Goal: Communication & Community: Answer question/provide support

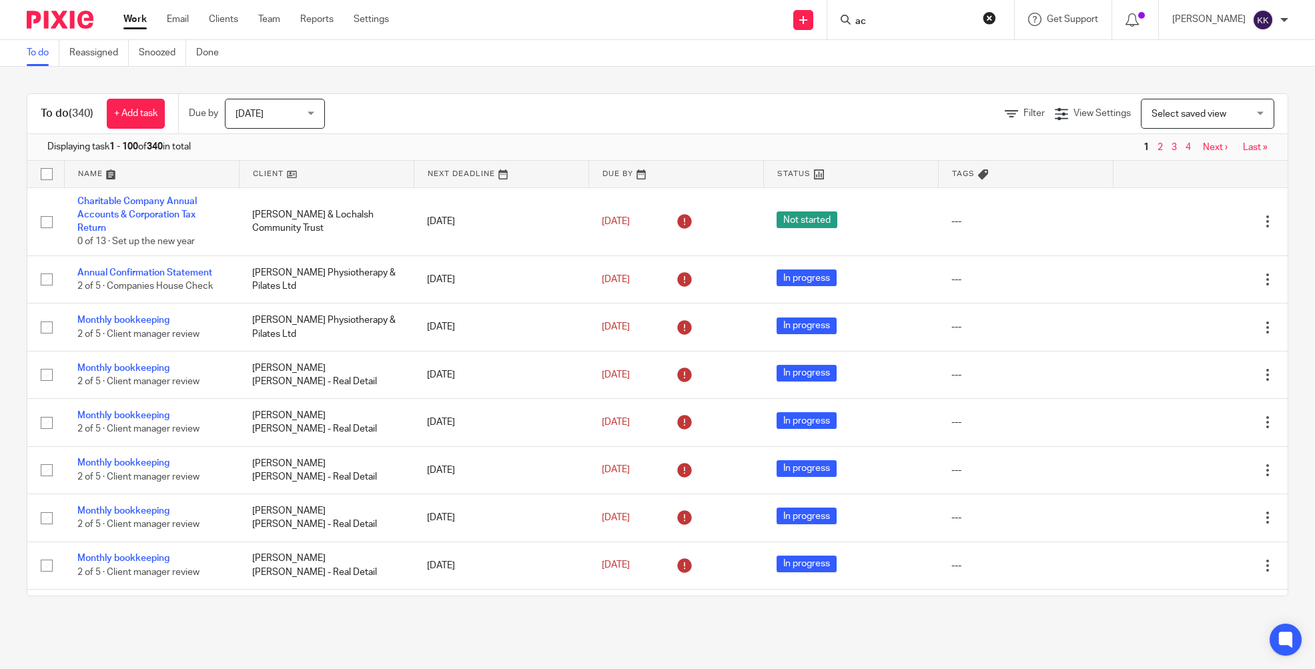
type input "a"
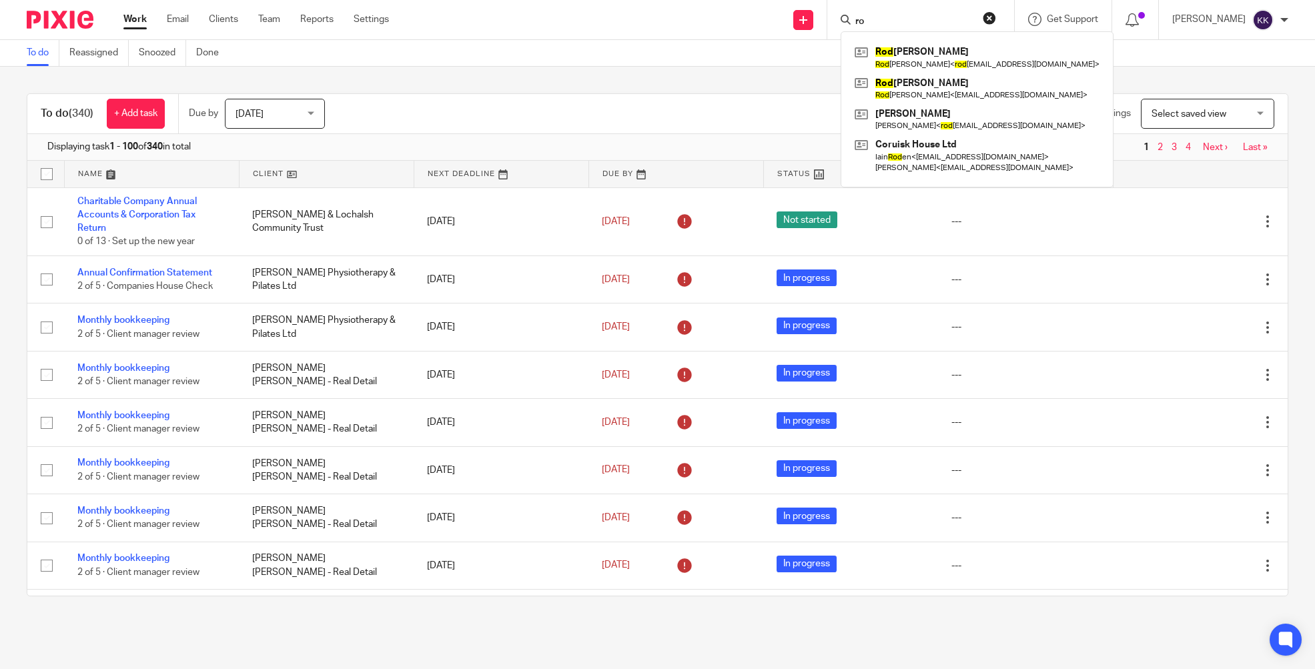
type input "r"
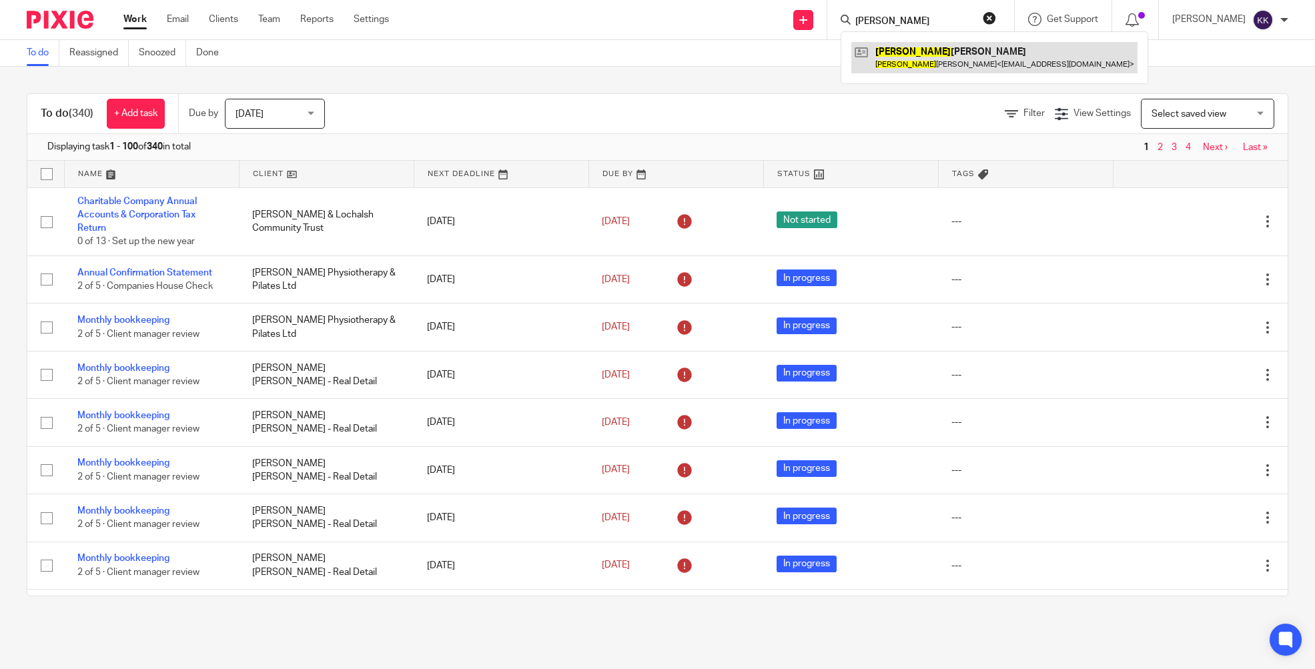
type input "roderick"
click at [949, 61] on link at bounding box center [994, 57] width 286 height 31
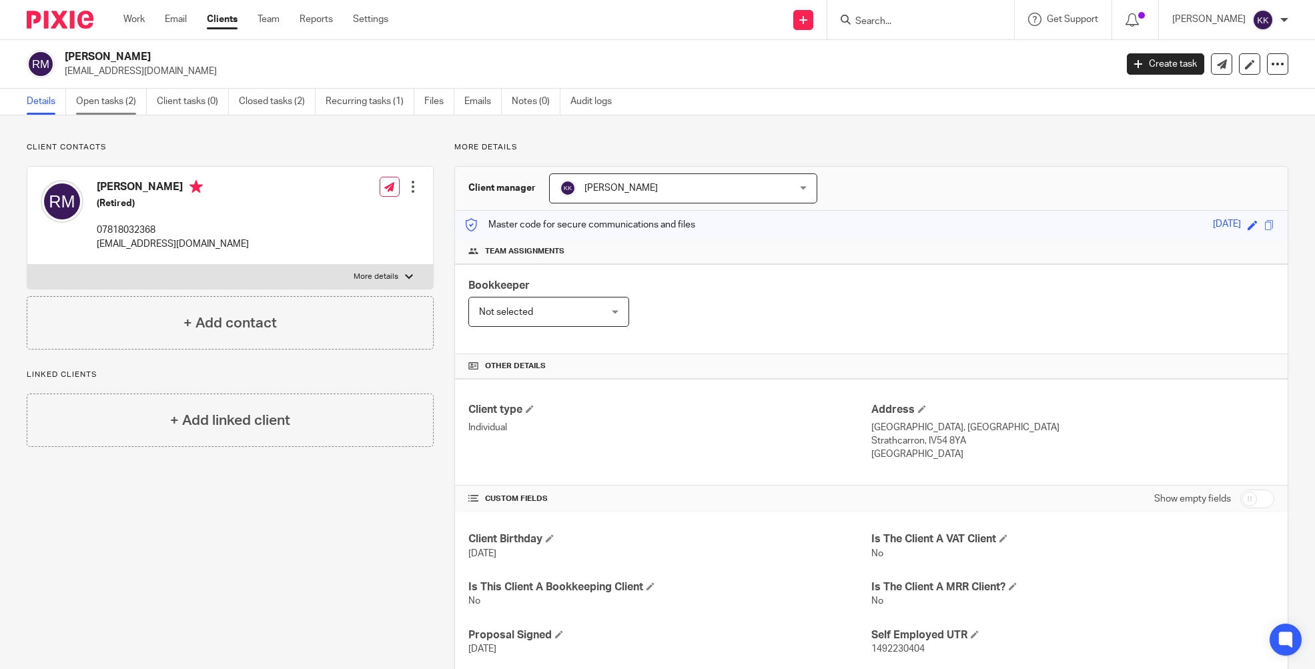
click at [87, 97] on link "Open tasks (2)" at bounding box center [111, 102] width 71 height 26
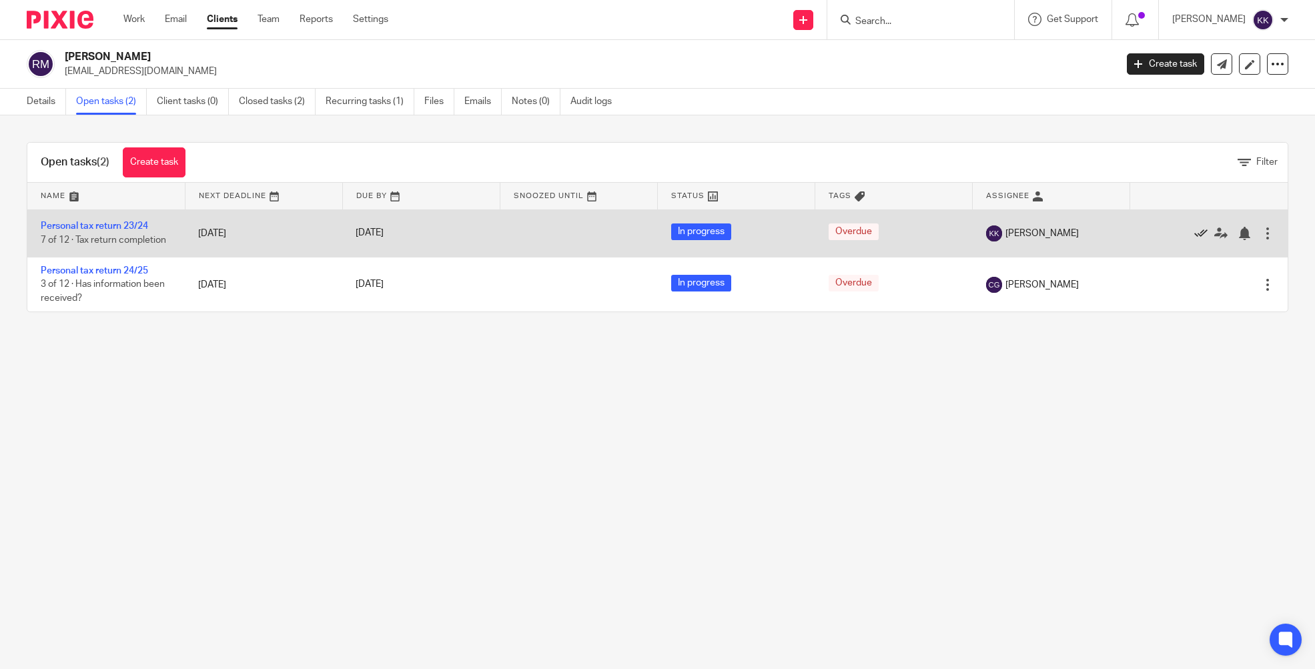
click at [1202, 234] on icon at bounding box center [1200, 233] width 13 height 13
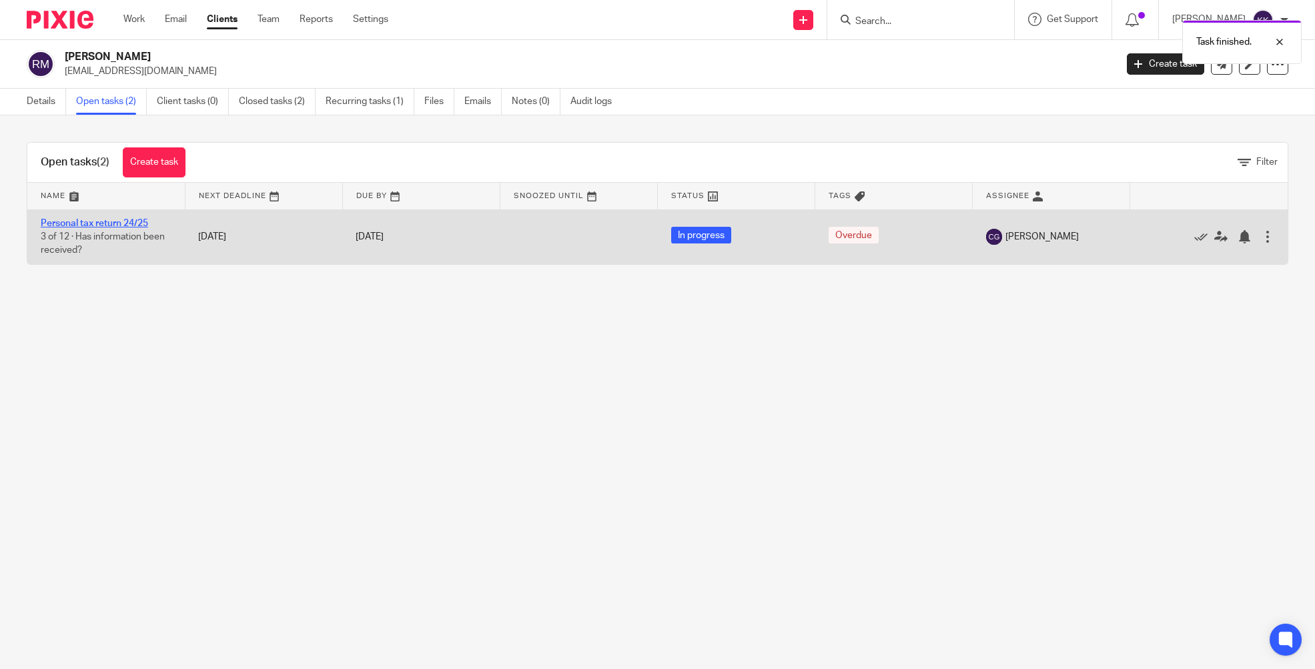
click at [118, 226] on link "Personal tax return 24/25" at bounding box center [94, 223] width 107 height 9
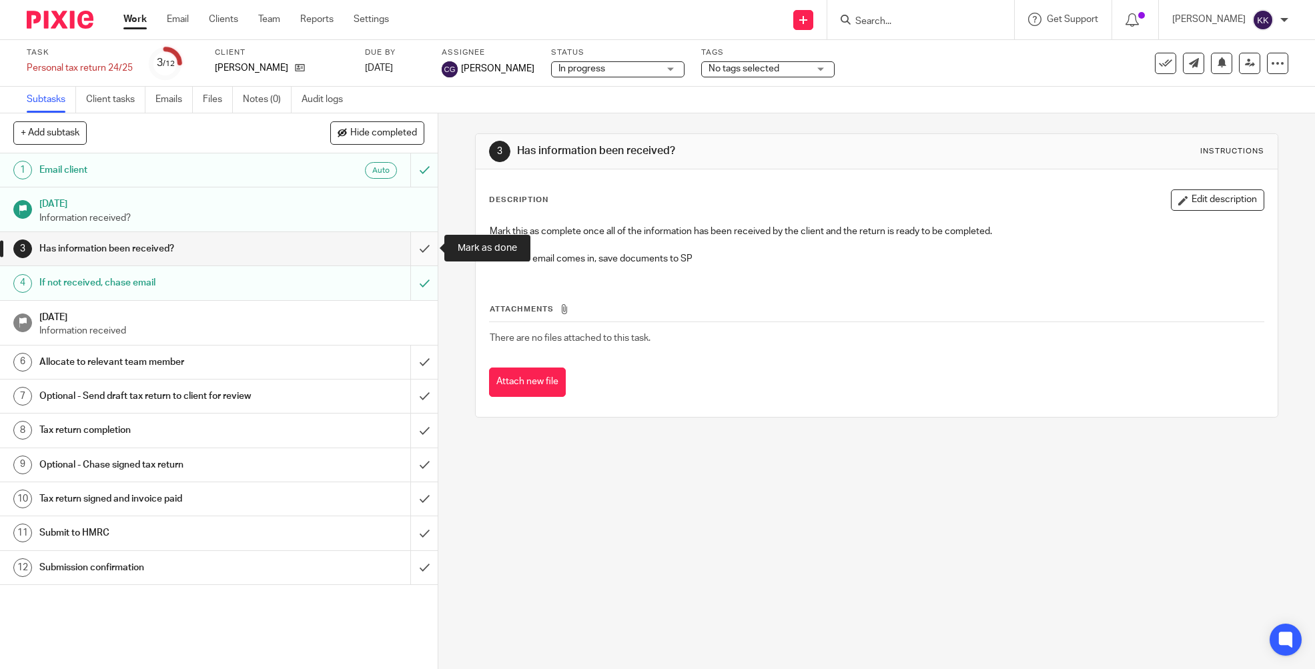
click at [426, 247] on input "submit" at bounding box center [219, 248] width 438 height 33
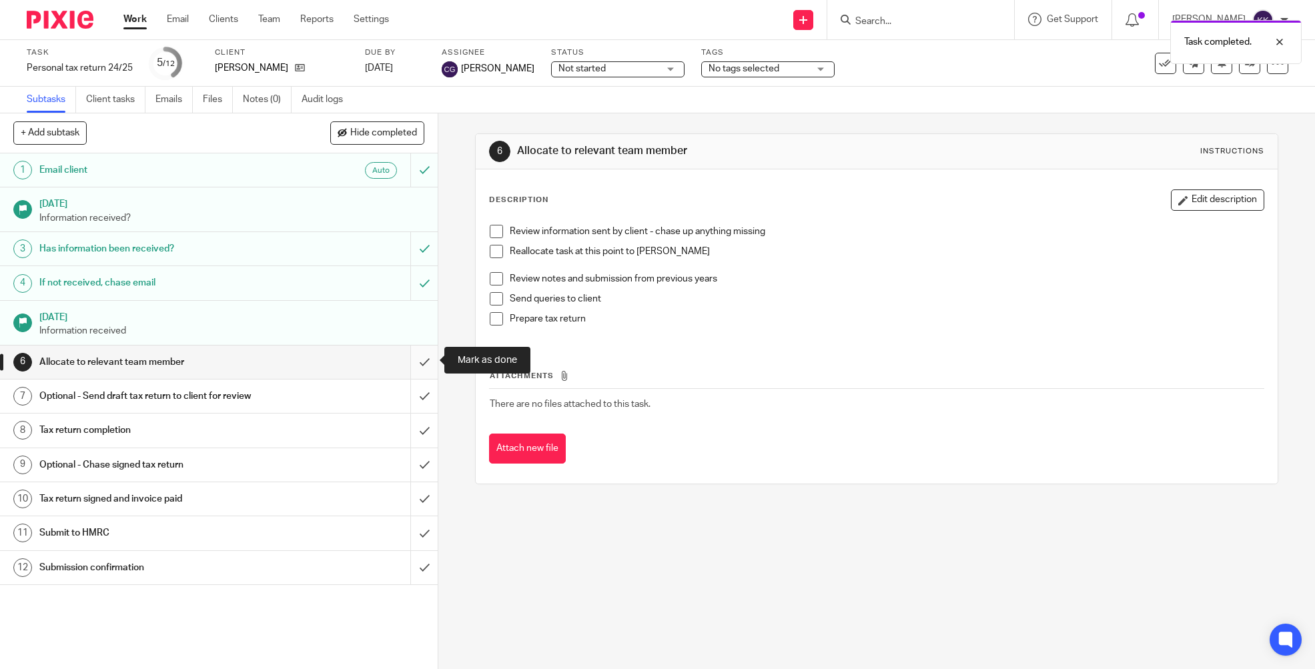
click at [425, 356] on input "submit" at bounding box center [219, 362] width 438 height 33
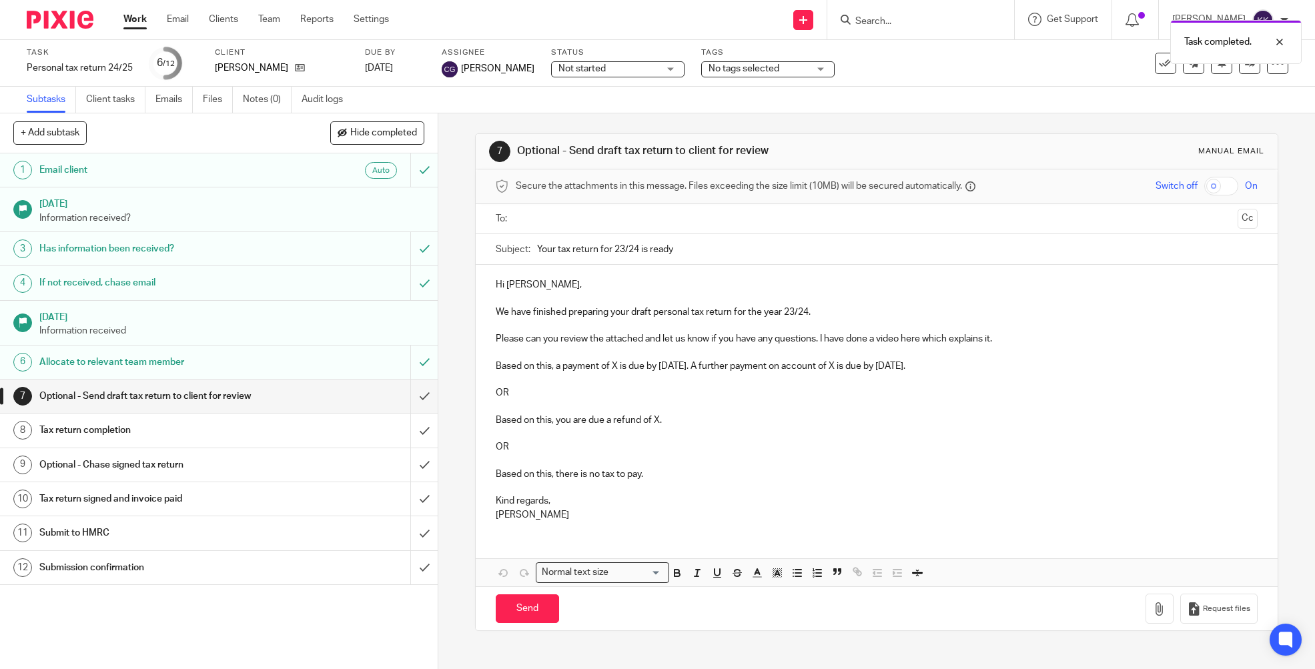
click at [582, 216] on input "text" at bounding box center [876, 219] width 712 height 15
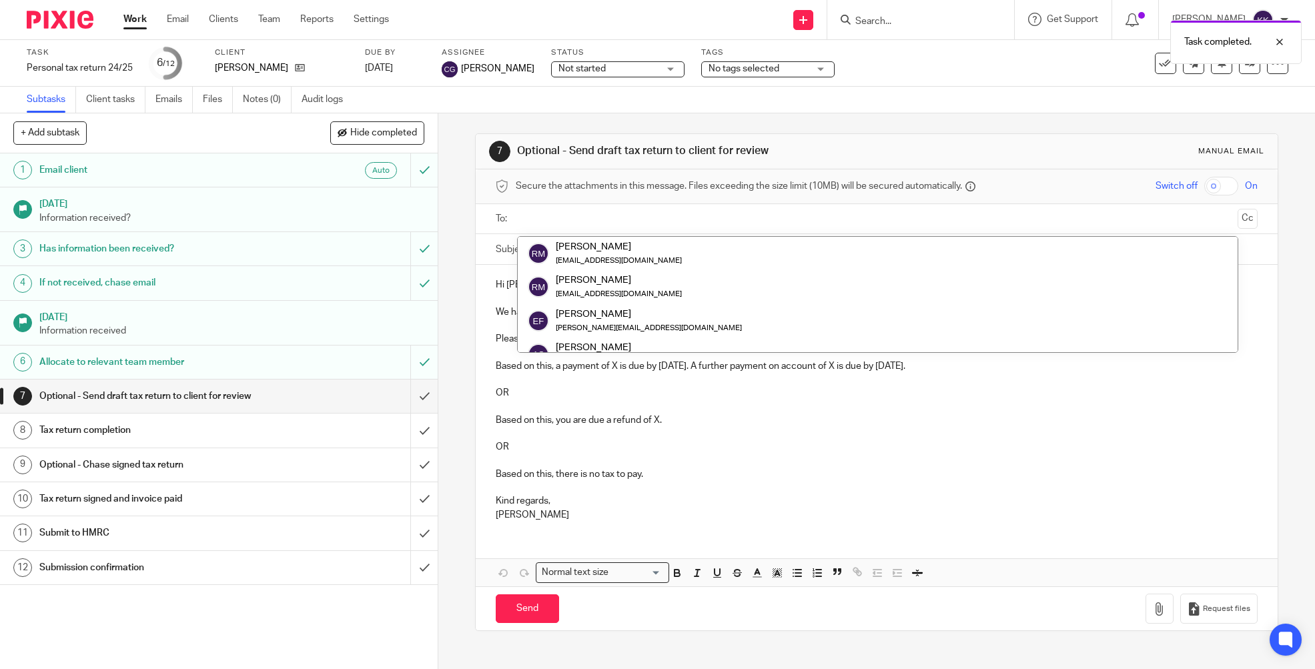
click at [589, 212] on input "text" at bounding box center [876, 219] width 712 height 15
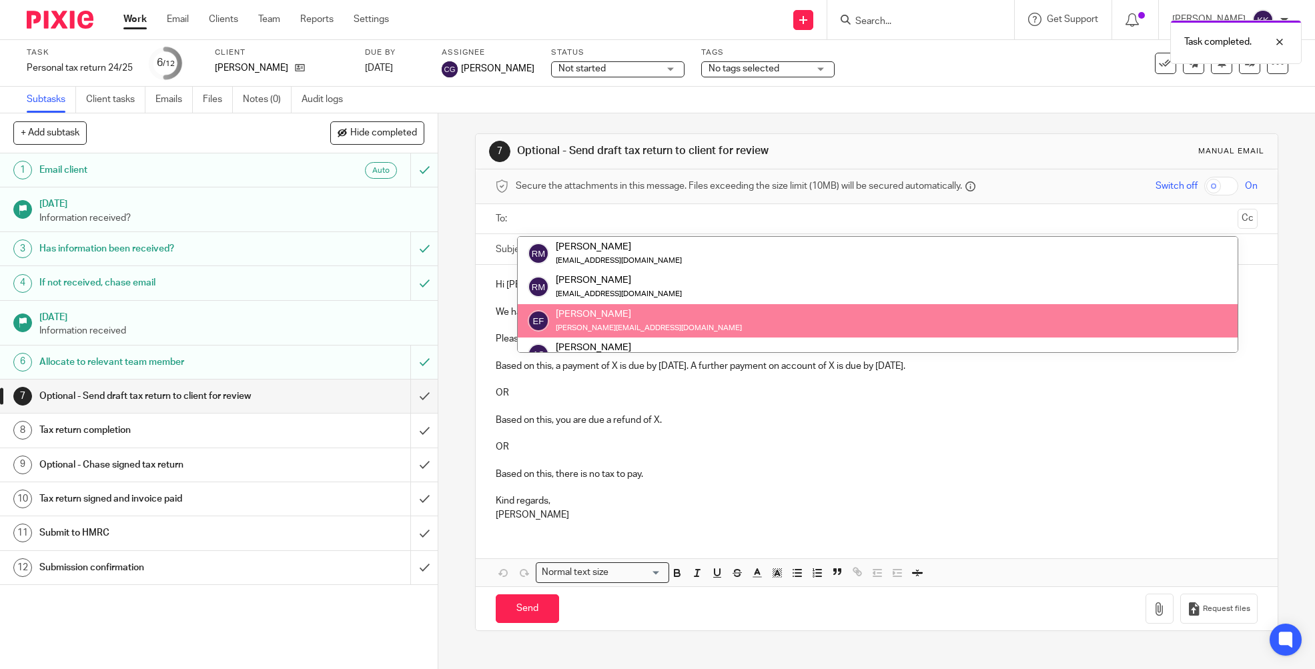
drag, startPoint x: 984, startPoint y: 486, endPoint x: 879, endPoint y: 412, distance: 128.8
click at [984, 486] on p at bounding box center [877, 487] width 763 height 13
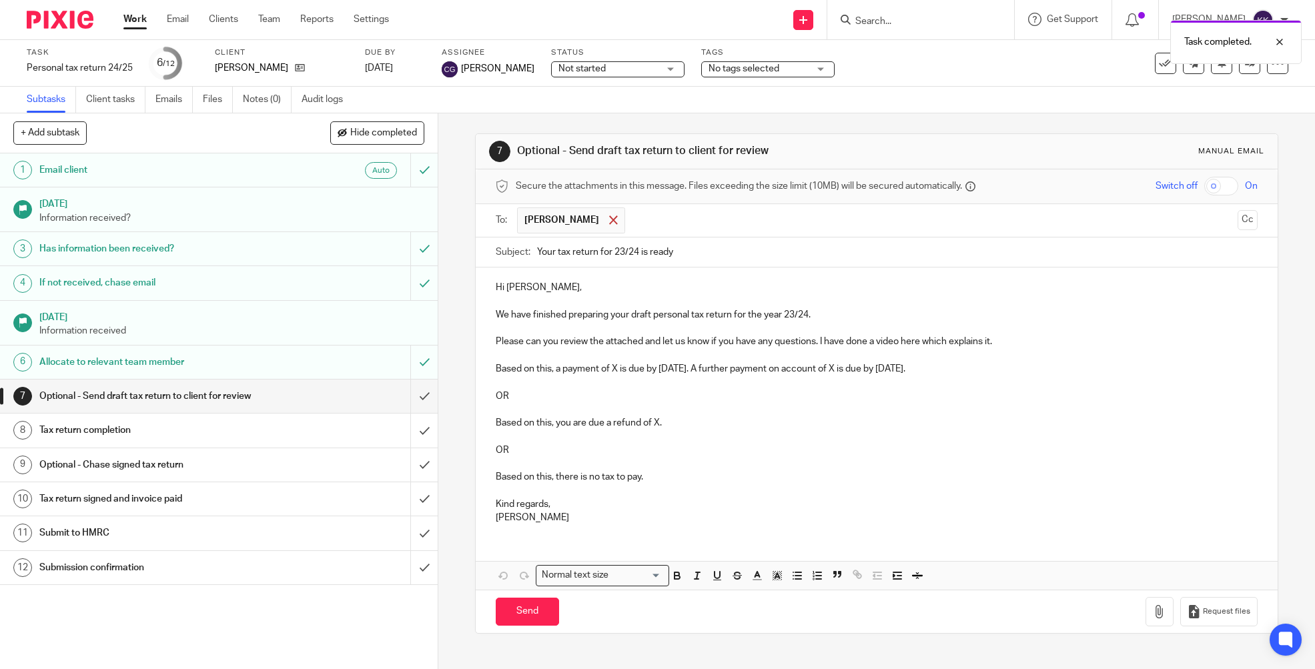
click at [606, 220] on div at bounding box center [613, 220] width 15 height 20
drag, startPoint x: 634, startPoint y: 246, endPoint x: 619, endPoint y: 241, distance: 16.0
click at [619, 241] on input "Your tax return for 23/24 is ready" at bounding box center [897, 249] width 721 height 30
drag, startPoint x: 637, startPoint y: 248, endPoint x: 649, endPoint y: 240, distance: 14.6
click at [637, 248] on input "Your tax return for 23/24 is ready" at bounding box center [897, 249] width 721 height 30
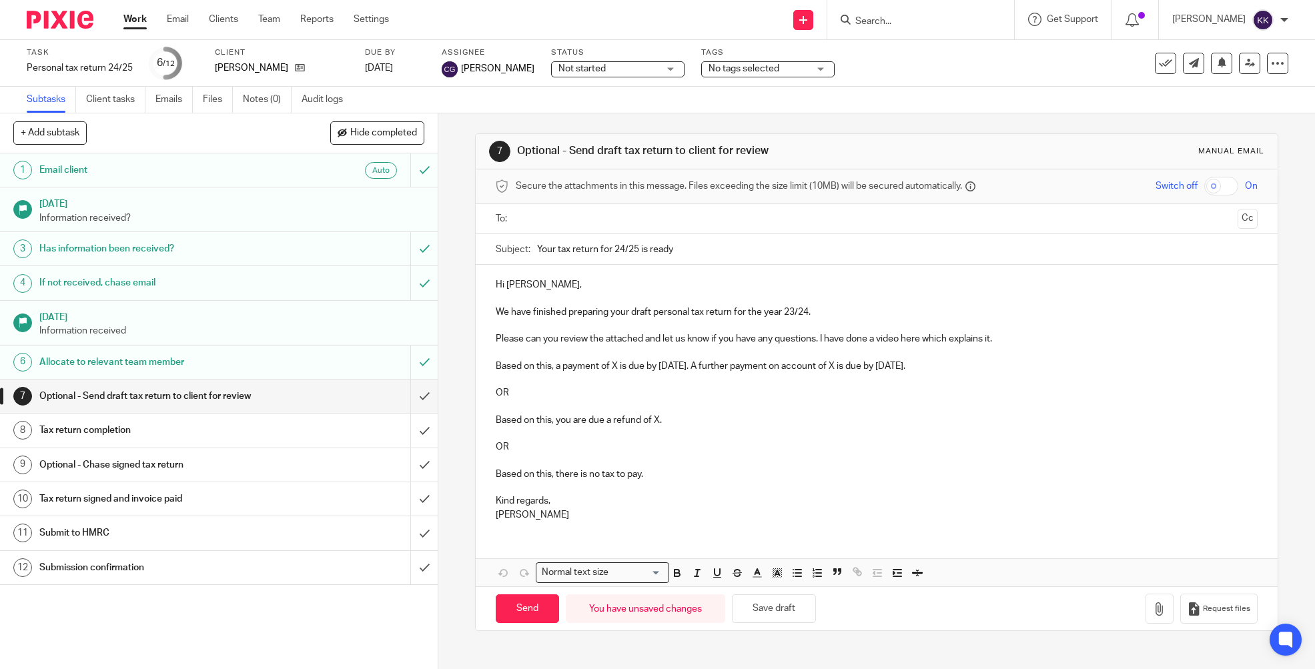
type input "Your tax return for 24/25 is ready"
click at [566, 286] on p "Hi [PERSON_NAME]," at bounding box center [877, 284] width 763 height 13
drag, startPoint x: 566, startPoint y: 284, endPoint x: 592, endPoint y: 286, distance: 25.5
click at [518, 286] on p "Hi [PERSON_NAME]," at bounding box center [877, 284] width 763 height 13
drag, startPoint x: 810, startPoint y: 312, endPoint x: 819, endPoint y: 308, distance: 9.6
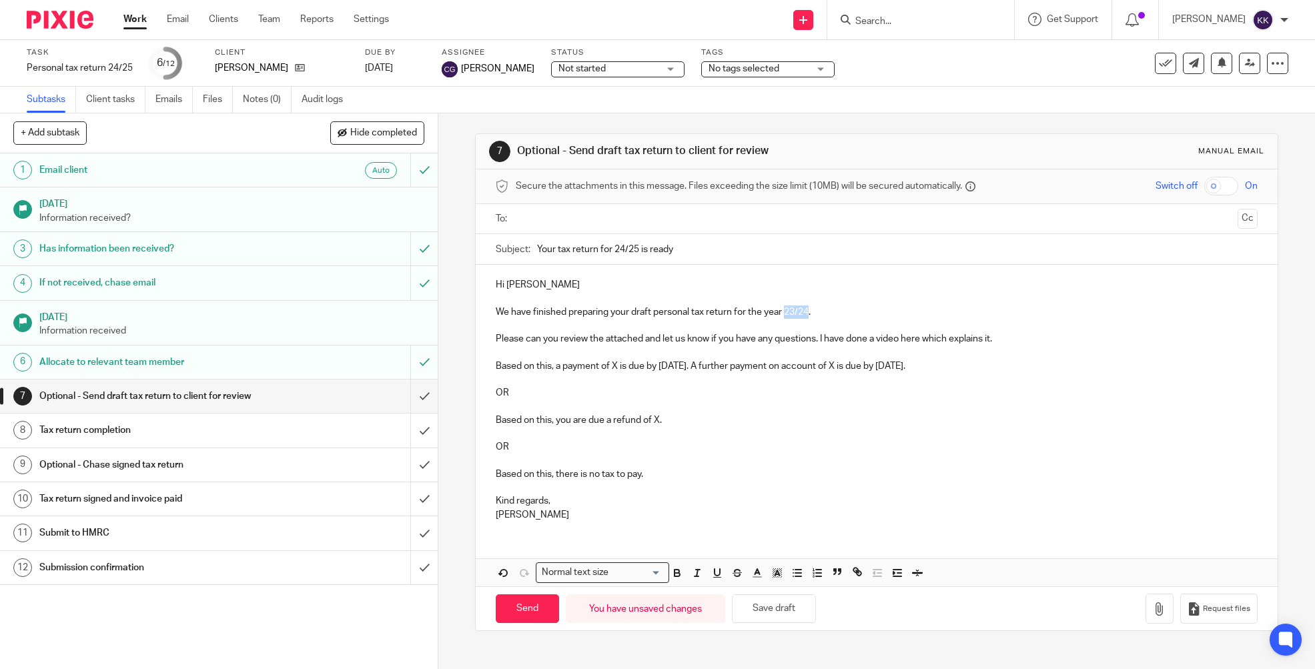
click at [787, 312] on p "We have finished preparing your draft personal tax return for the year 23/24." at bounding box center [877, 312] width 763 height 13
click at [1010, 336] on p "Please can you review the attached and let us know if you have any questions. I…" at bounding box center [877, 338] width 763 height 13
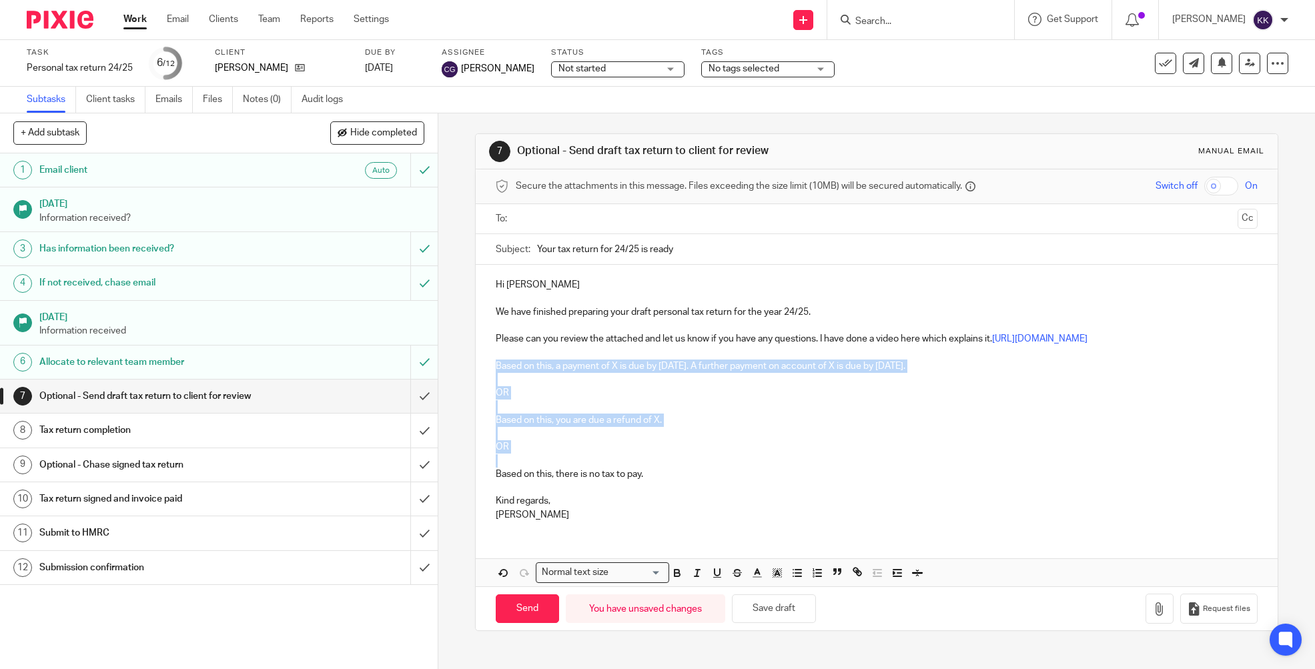
drag, startPoint x: 532, startPoint y: 472, endPoint x: 466, endPoint y: 376, distance: 116.6
click at [466, 376] on div "7 Optional - Send draft tax return to client for review Manual email Secure the…" at bounding box center [876, 391] width 877 height 556
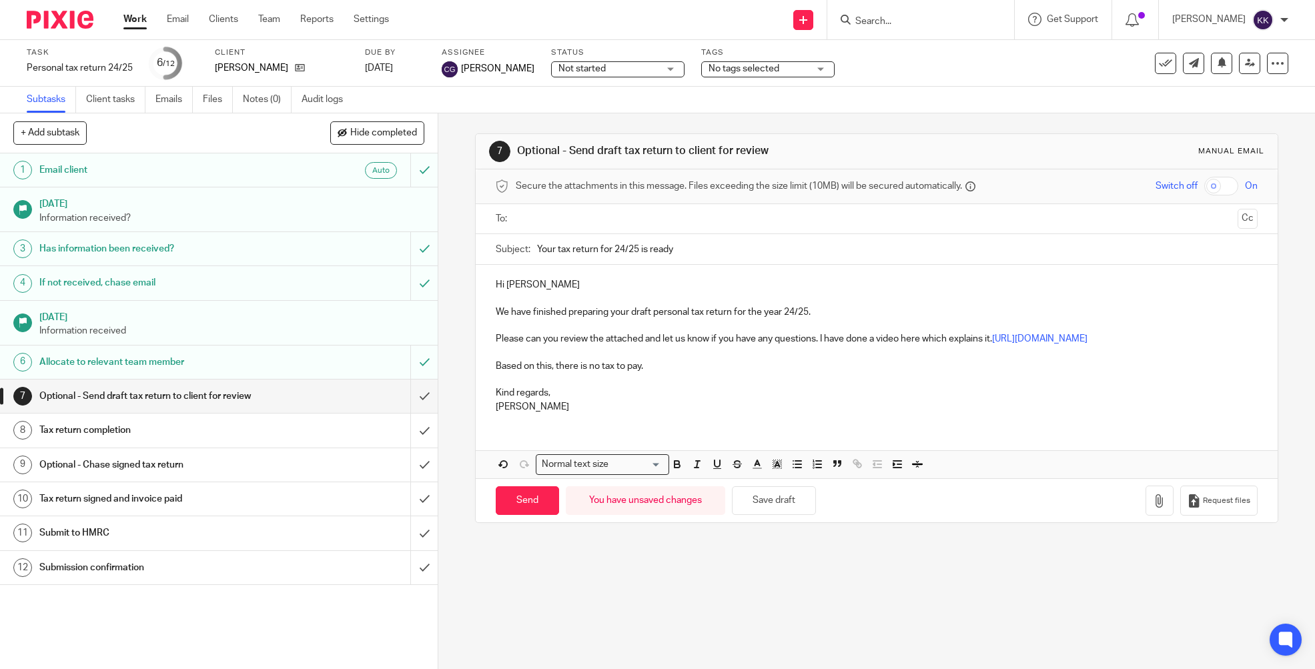
click at [663, 373] on p "Based on this, there is no tax to pay." at bounding box center [877, 366] width 763 height 13
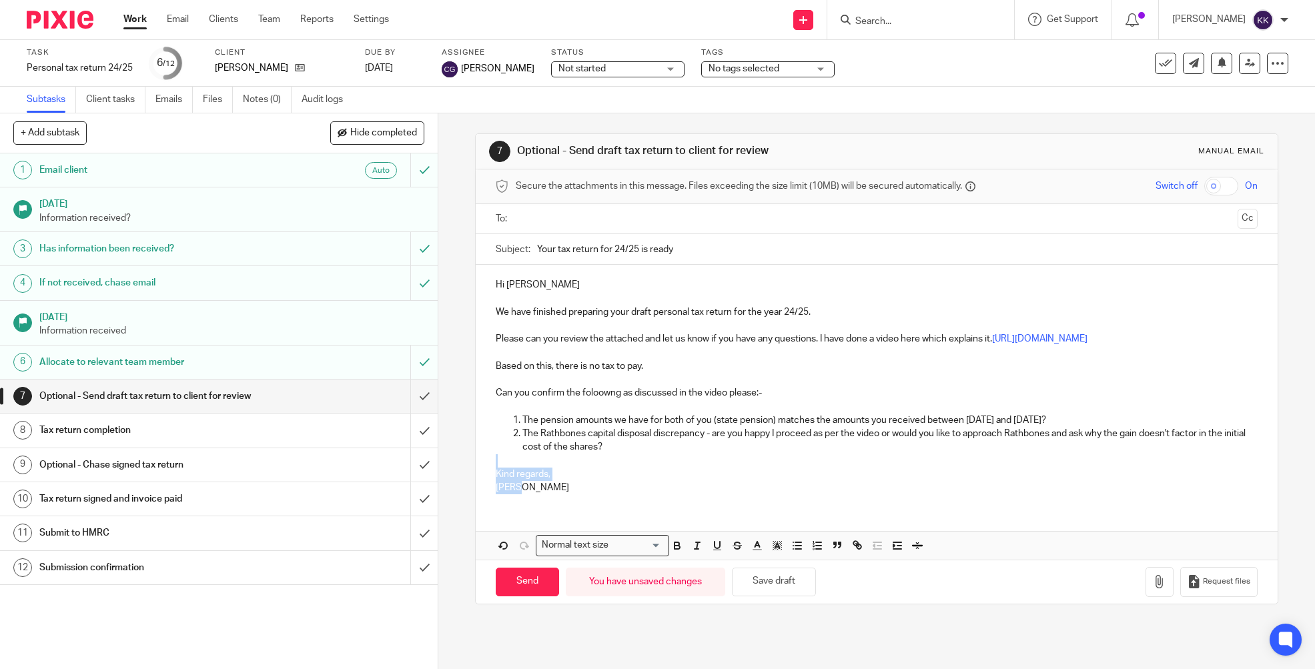
drag, startPoint x: 512, startPoint y: 500, endPoint x: 464, endPoint y: 477, distance: 53.7
click at [464, 477] on div "7 Optional - Send draft tax return to client for review Manual email Secure the…" at bounding box center [876, 391] width 877 height 556
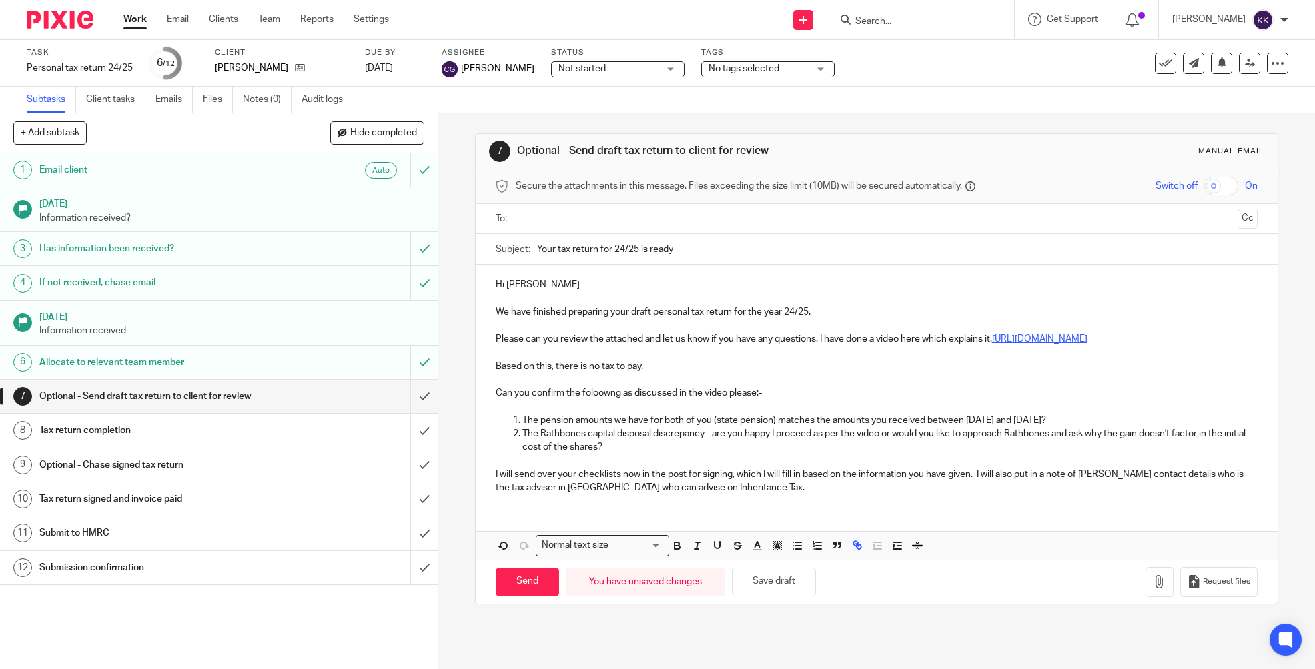
click at [992, 344] on link "[URL][DOMAIN_NAME]" at bounding box center [1039, 338] width 95 height 9
drag, startPoint x: 579, startPoint y: 376, endPoint x: 585, endPoint y: 369, distance: 8.5
click at [579, 376] on link "[URL][DOMAIN_NAME]" at bounding box center [605, 377] width 95 height 13
click at [722, 270] on div "Hi [PERSON_NAME] We have finished preparing your draft personal tax return for …" at bounding box center [877, 385] width 803 height 240
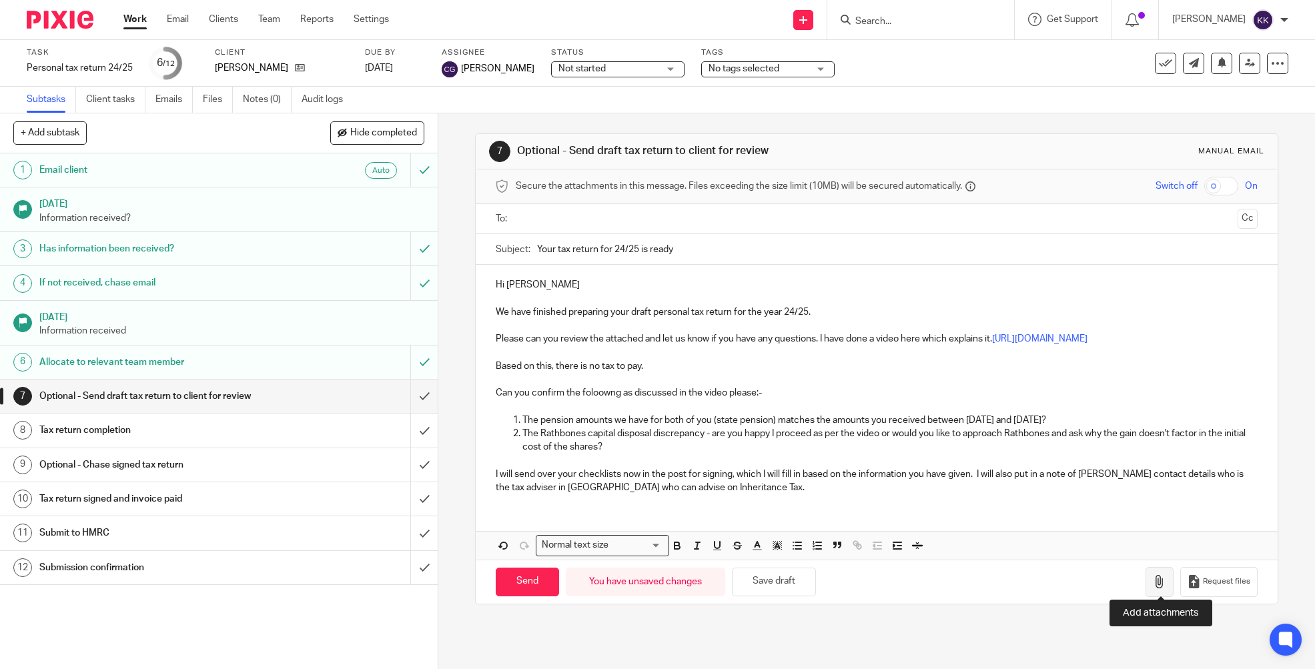
click at [1164, 581] on icon "button" at bounding box center [1159, 581] width 13 height 13
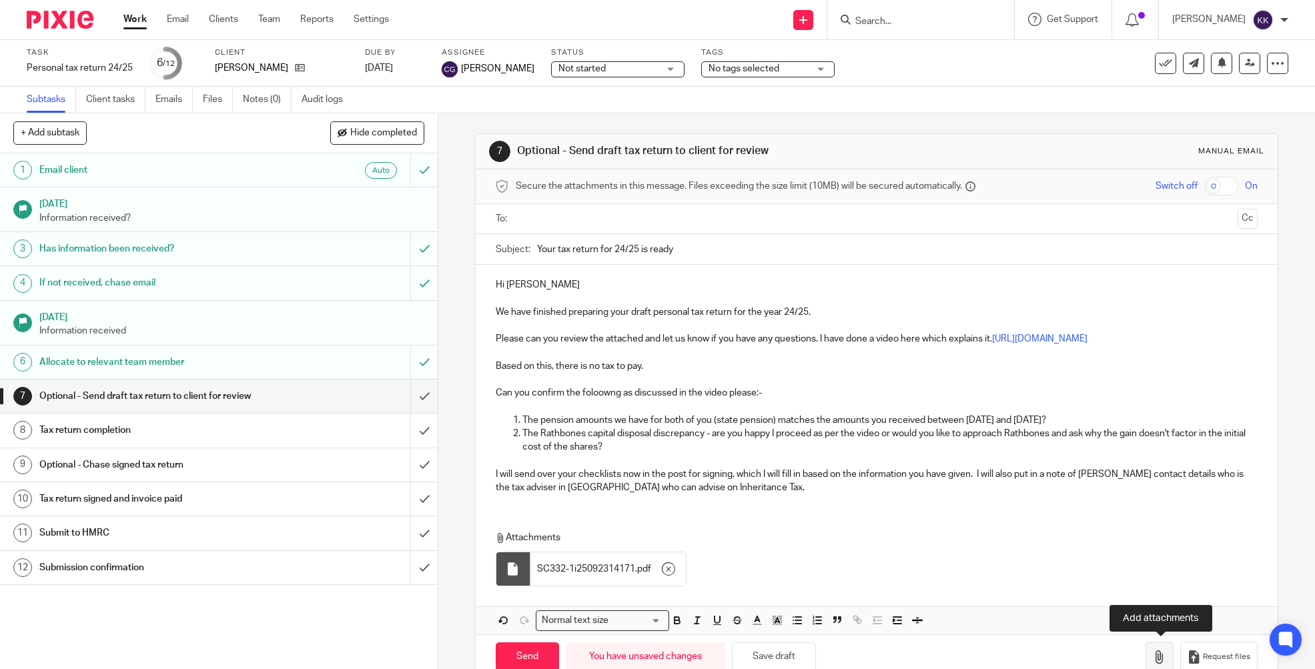
click at [1157, 653] on icon "button" at bounding box center [1159, 657] width 13 height 13
click at [1162, 651] on icon "button" at bounding box center [1159, 657] width 13 height 13
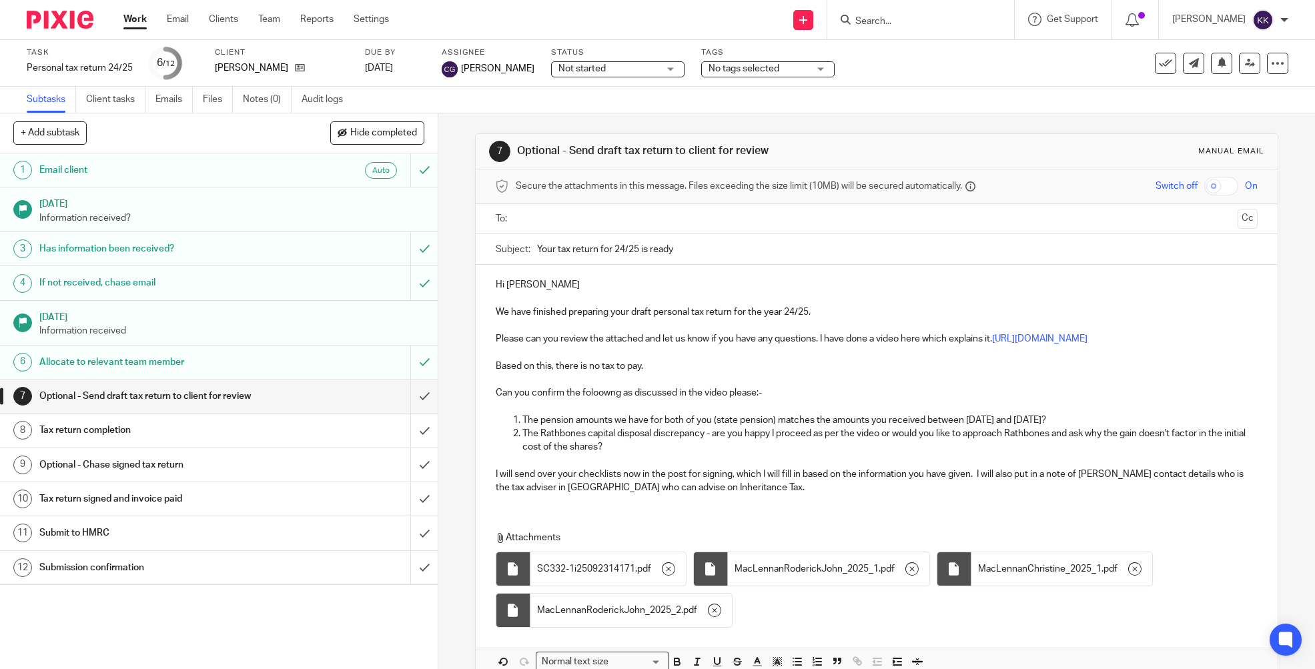
click at [623, 216] on input "text" at bounding box center [876, 219] width 712 height 15
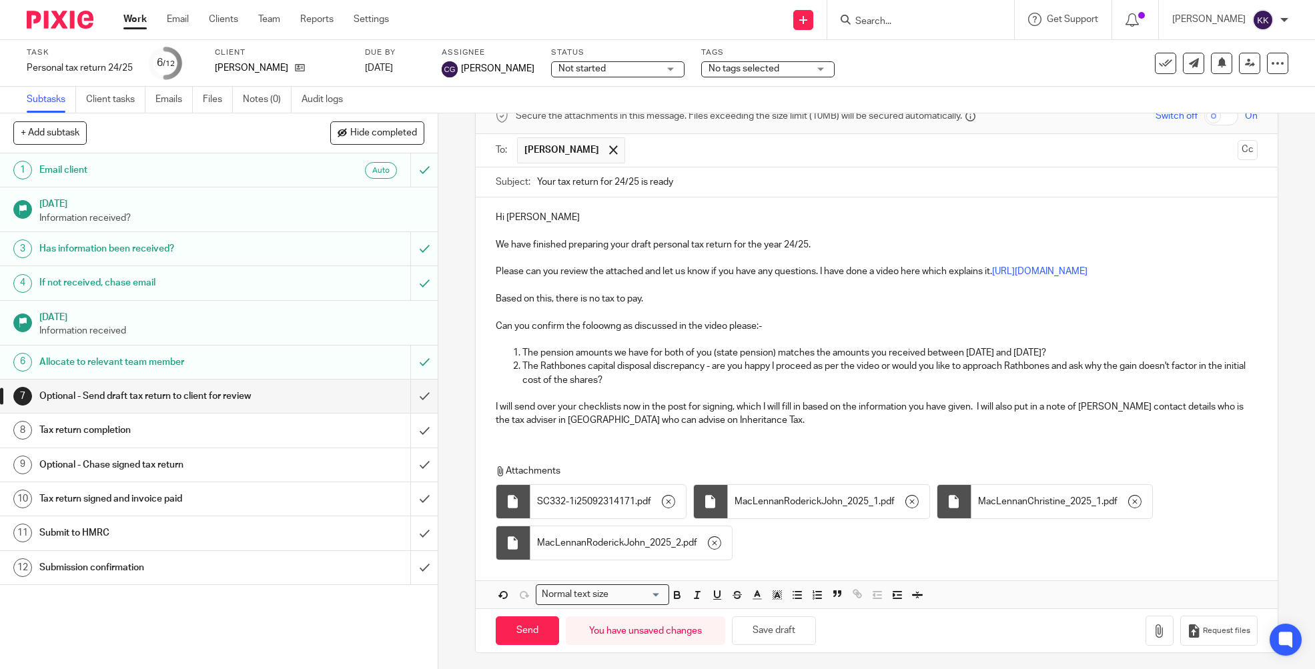
scroll to position [69, 0]
click at [522, 630] on input "Send" at bounding box center [527, 631] width 63 height 29
type input "Sent"
